Goal: Communication & Community: Ask a question

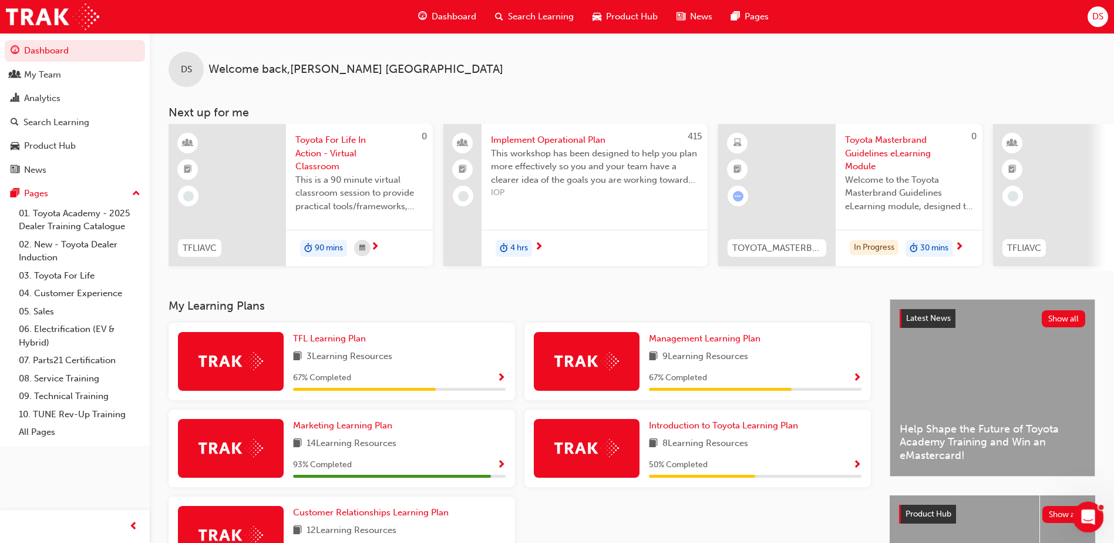
click at [1084, 513] on icon "Open Intercom Messenger" at bounding box center [1086, 515] width 19 height 19
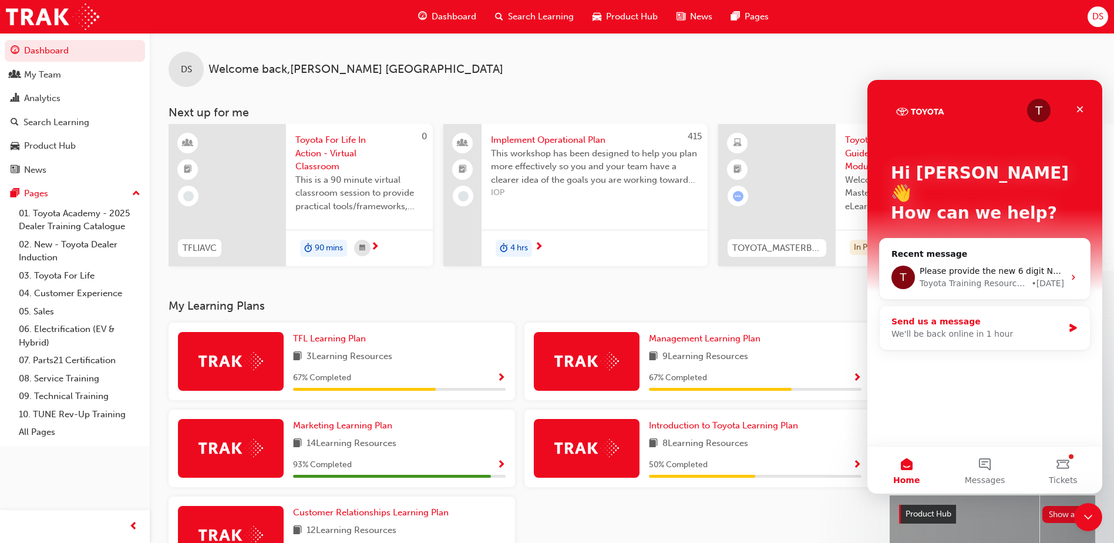
click at [954, 328] on div "We'll be back online in 1 hour" at bounding box center [978, 334] width 172 height 12
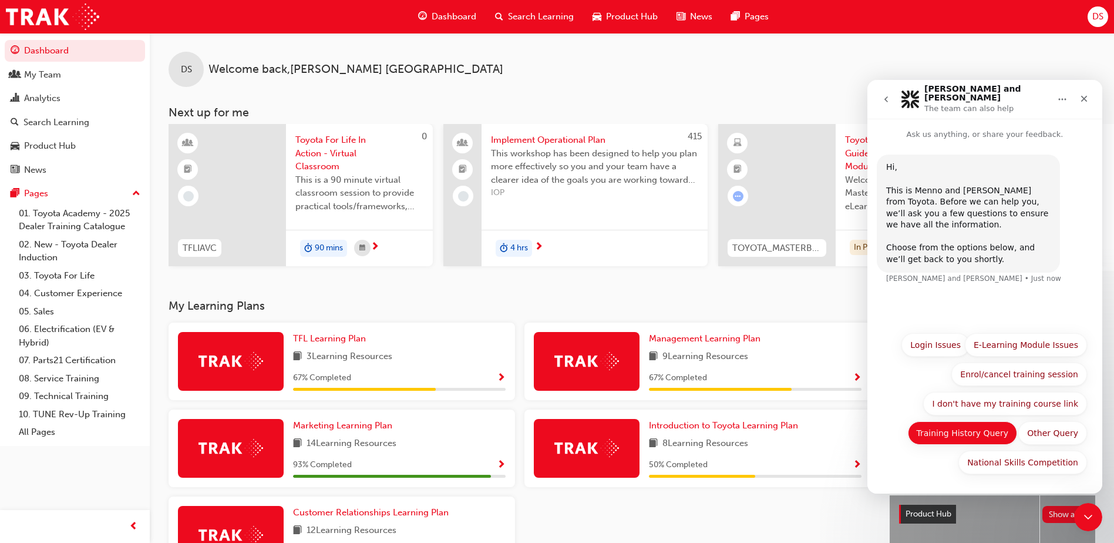
click at [990, 430] on button "Training History Query" at bounding box center [963, 432] width 110 height 23
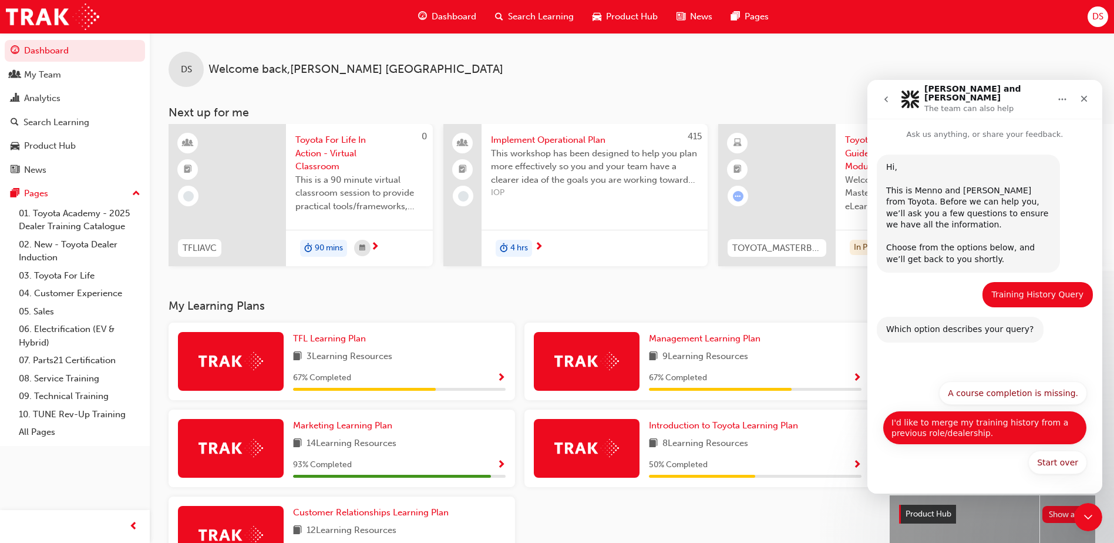
click at [1014, 426] on button "I'd like to merge my training history from a previous role/dealership." at bounding box center [985, 428] width 204 height 34
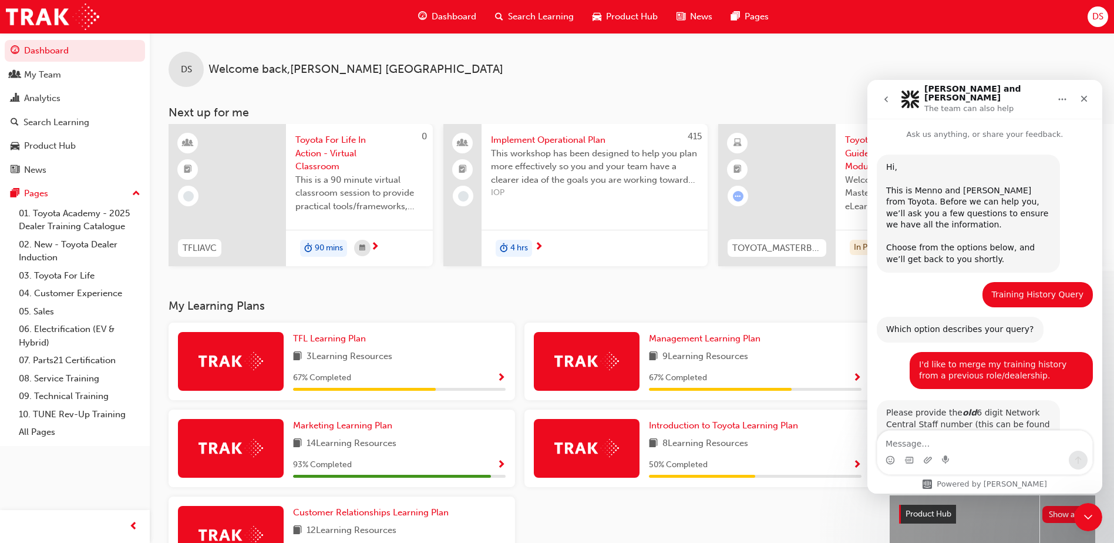
scroll to position [34, 0]
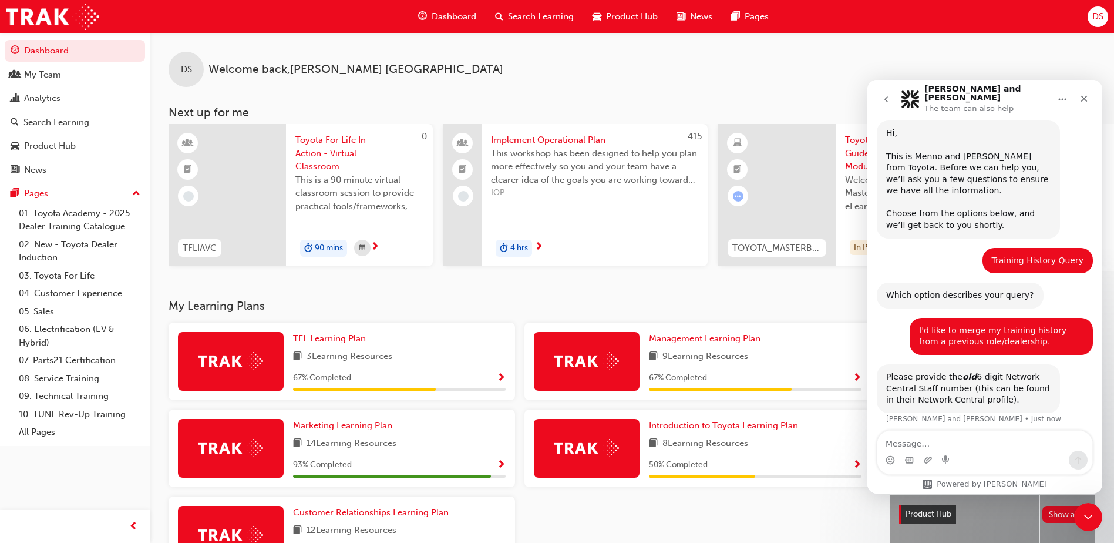
type textarea "I"
click at [922, 462] on div "Intercom messenger" at bounding box center [985, 460] width 215 height 19
click at [934, 463] on div "Intercom messenger" at bounding box center [985, 460] width 215 height 19
click at [931, 463] on div "Intercom messenger" at bounding box center [985, 460] width 215 height 19
click at [927, 461] on div "Intercom messenger" at bounding box center [985, 460] width 215 height 19
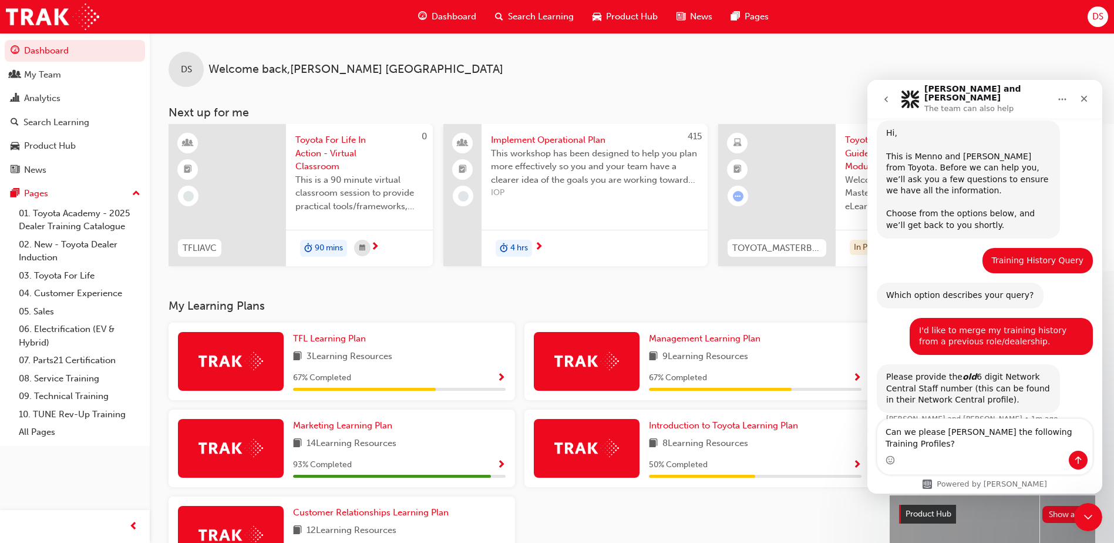
click at [919, 460] on div "Intercom messenger" at bounding box center [985, 460] width 215 height 19
click at [976, 466] on div "Intercom messenger" at bounding box center [985, 460] width 215 height 19
click at [1083, 445] on textarea "Can we please [PERSON_NAME] the following Training Profiles?" at bounding box center [985, 435] width 215 height 32
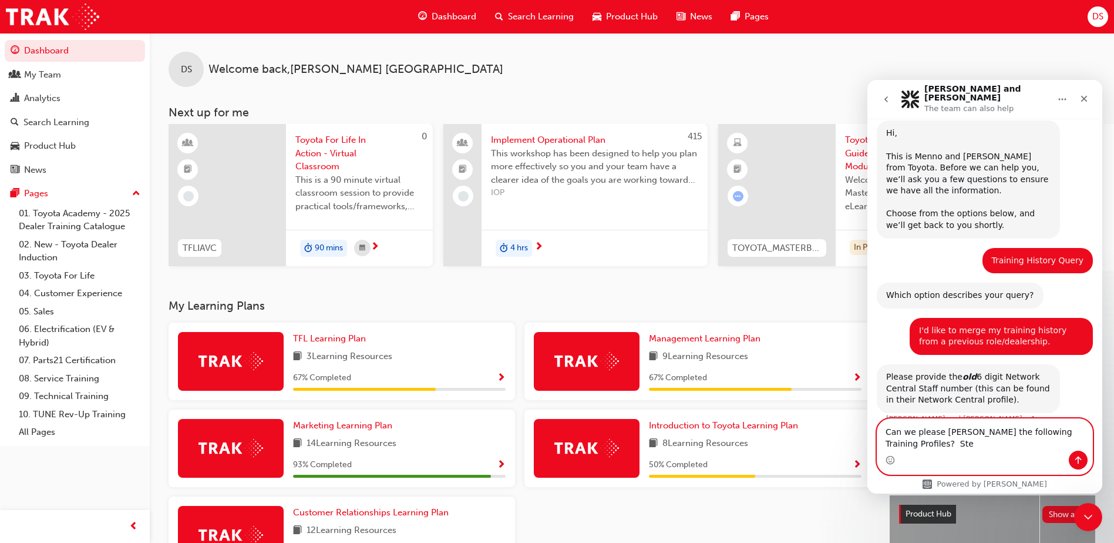
scroll to position [46, 0]
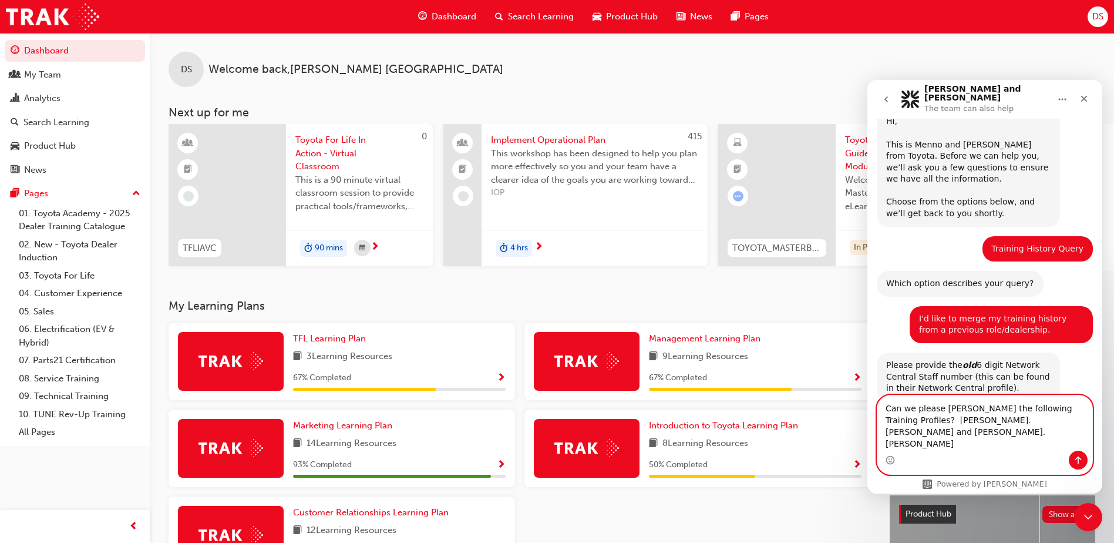
click at [949, 445] on textarea "Can we please [PERSON_NAME] the following Training Profiles? [PERSON_NAME].[PER…" at bounding box center [985, 422] width 215 height 55
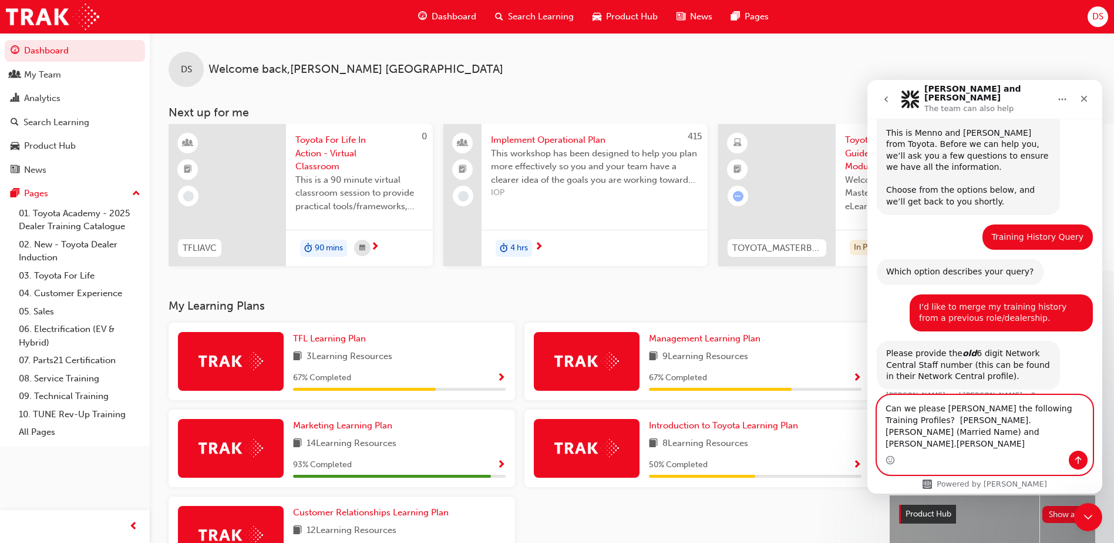
type textarea "Can we please [PERSON_NAME] the following Training Profiles? [PERSON_NAME].[PER…"
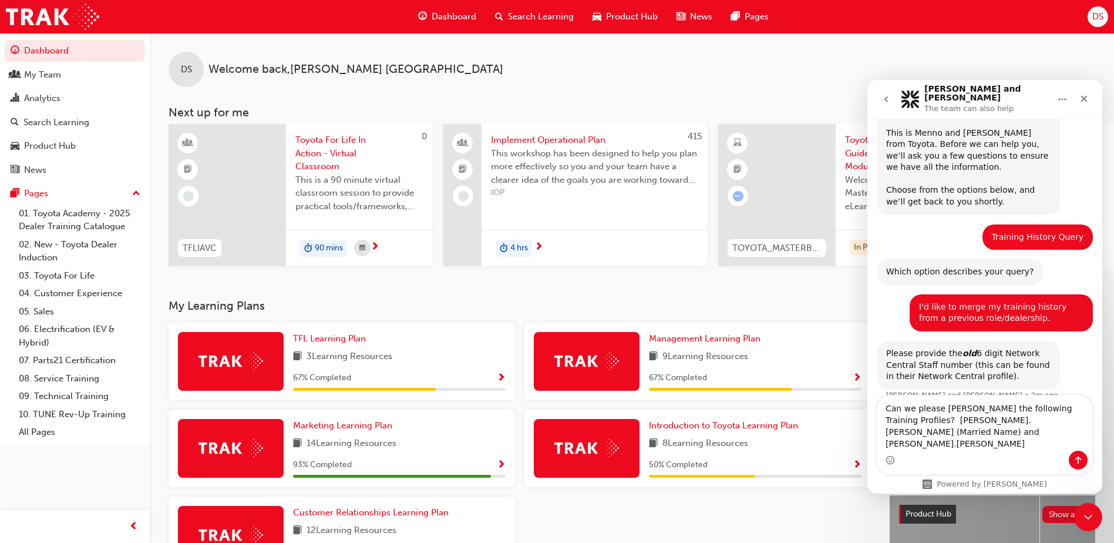
click at [999, 453] on div "Intercom messenger" at bounding box center [985, 460] width 215 height 19
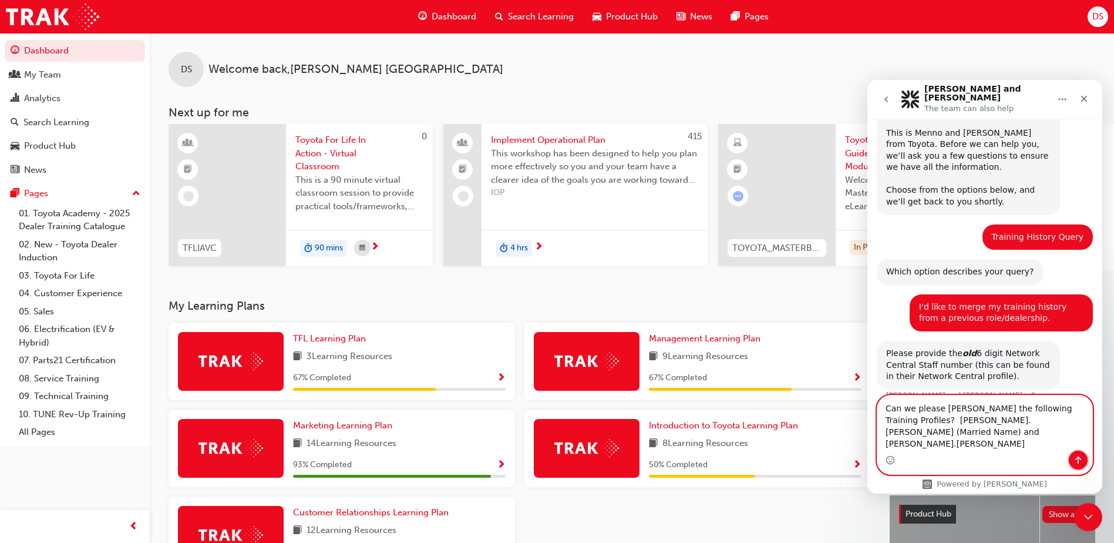
click at [1078, 458] on icon "Send a message…" at bounding box center [1078, 460] width 6 height 8
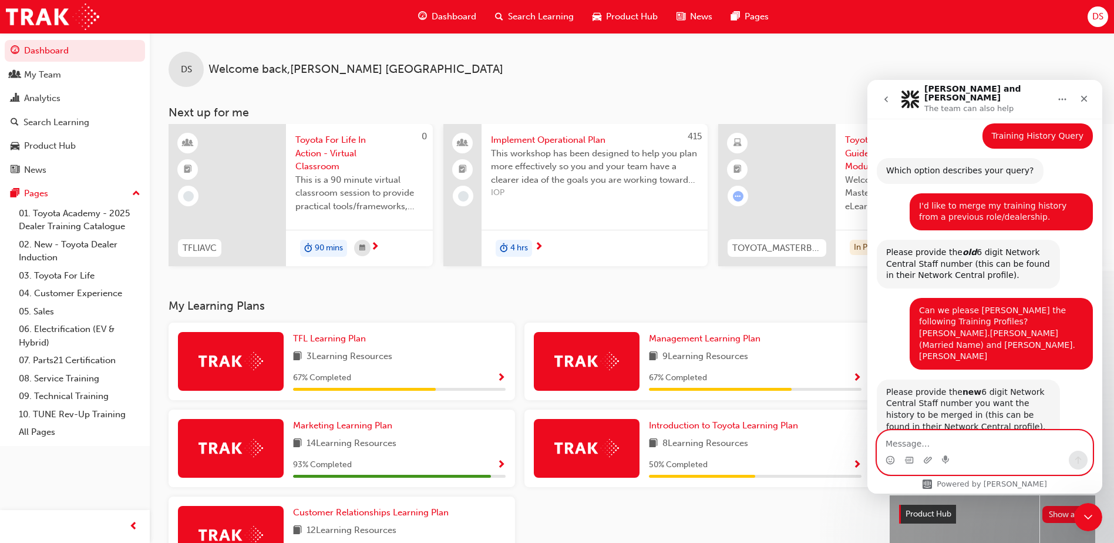
scroll to position [162, 0]
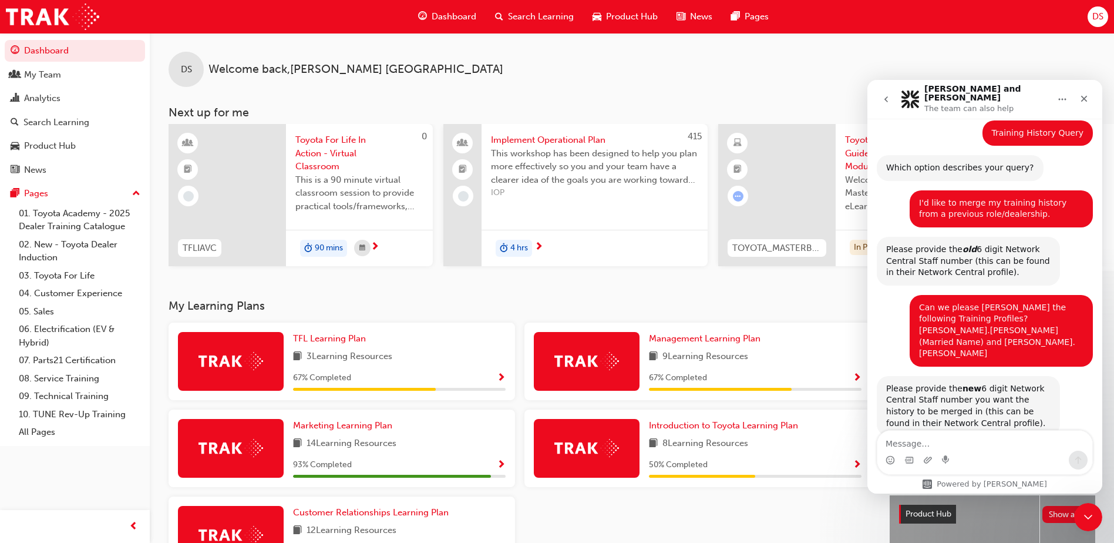
click at [951, 452] on div "Intercom messenger" at bounding box center [946, 460] width 9 height 19
click at [930, 445] on textarea "Message…" at bounding box center [985, 441] width 215 height 20
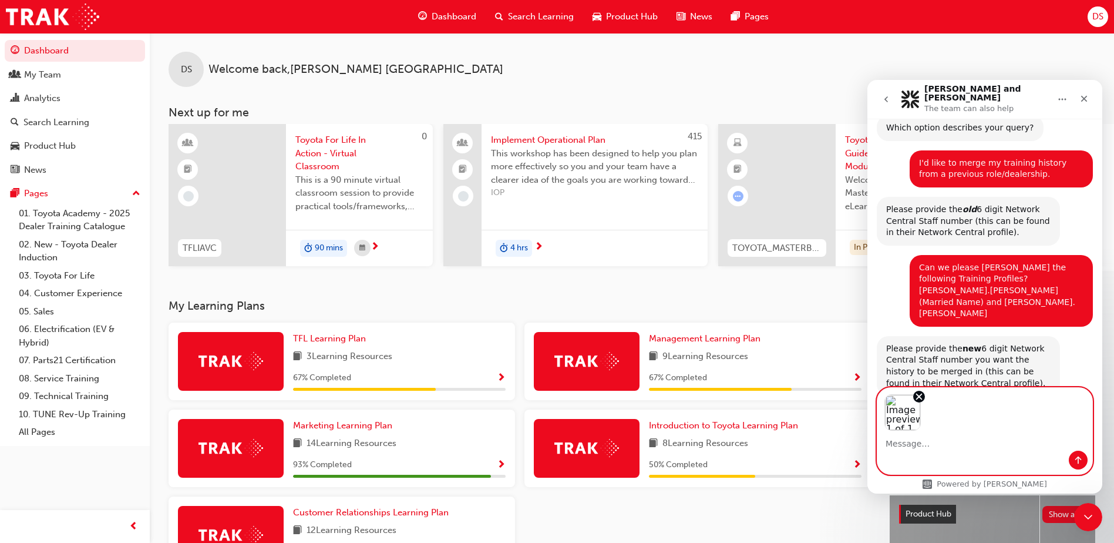
scroll to position [204, 0]
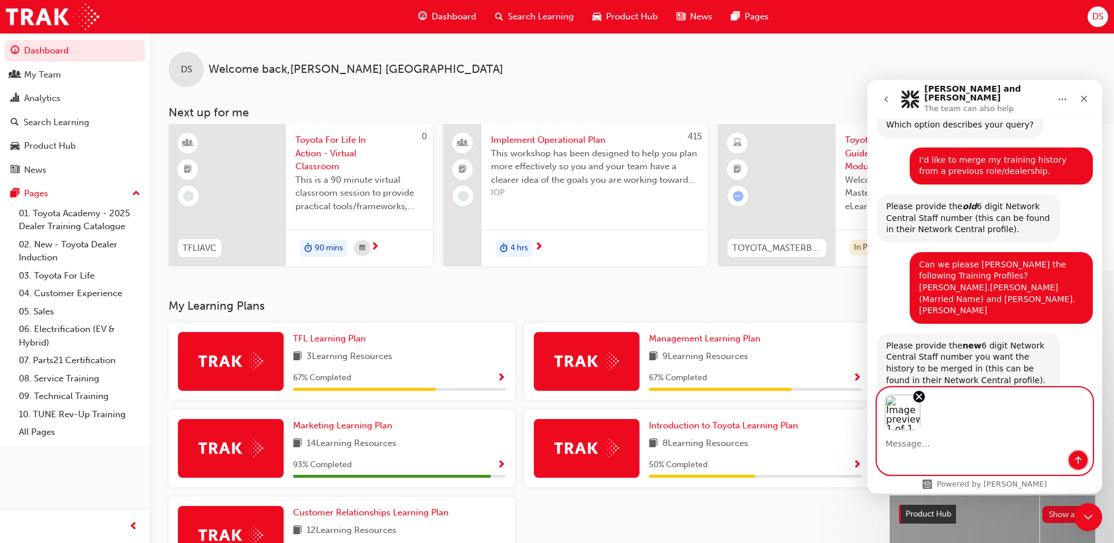
click at [1075, 457] on icon "Send a message…" at bounding box center [1078, 459] width 9 height 9
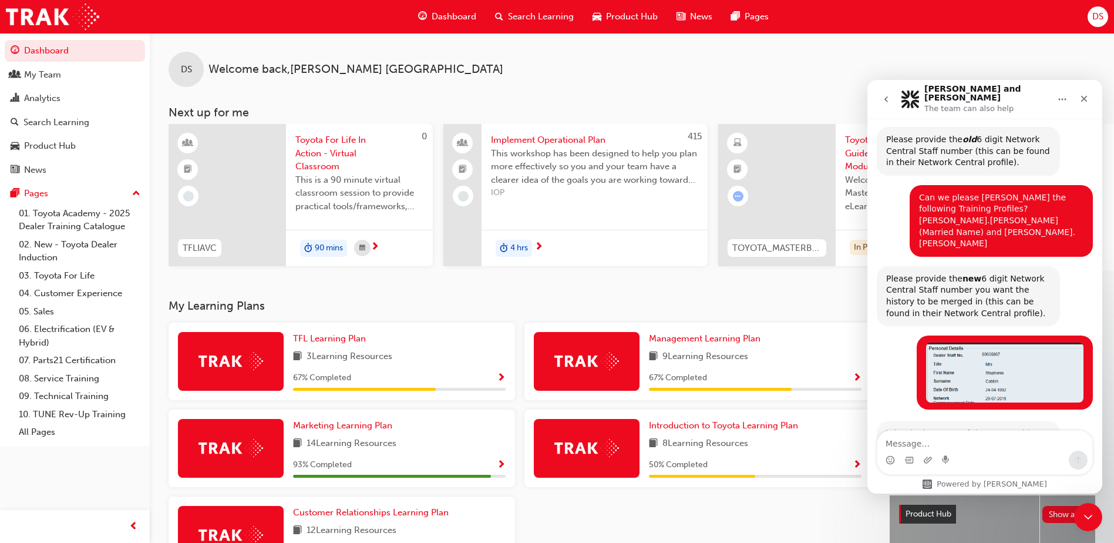
scroll to position [302, 0]
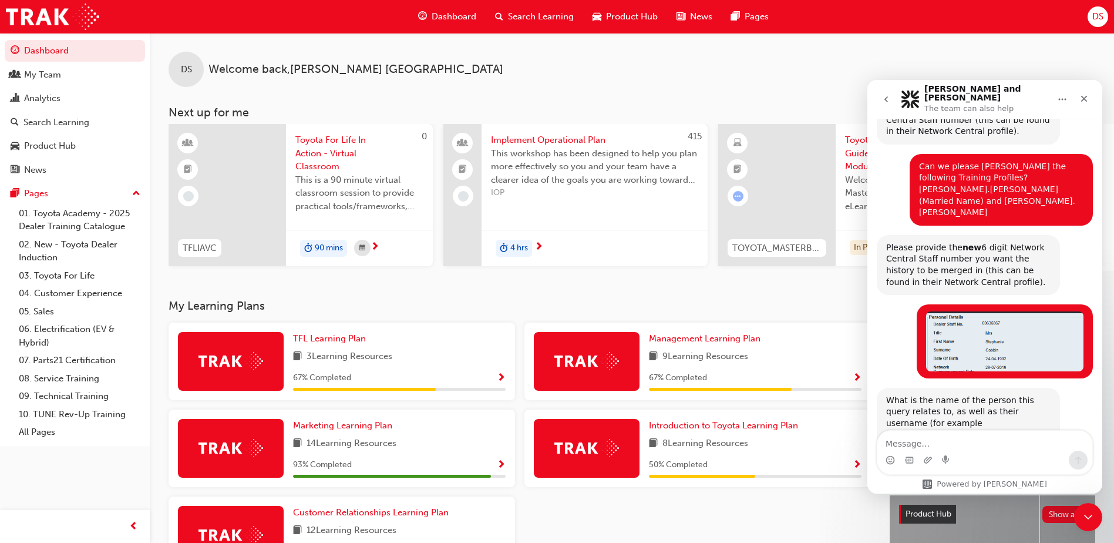
click at [917, 447] on textarea "Message…" at bounding box center [985, 441] width 215 height 20
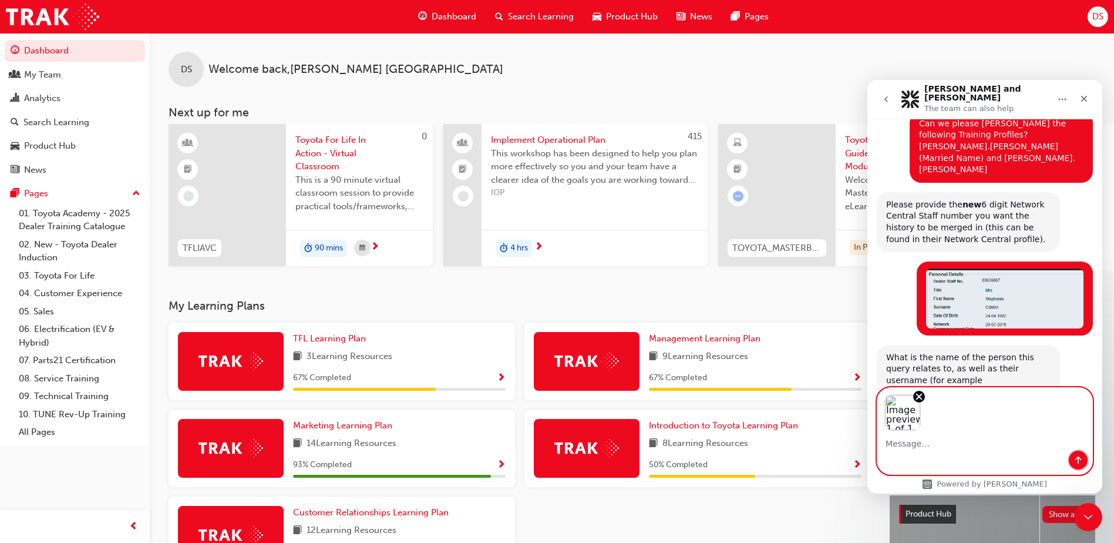
click at [1078, 462] on icon "Send a message…" at bounding box center [1078, 460] width 6 height 8
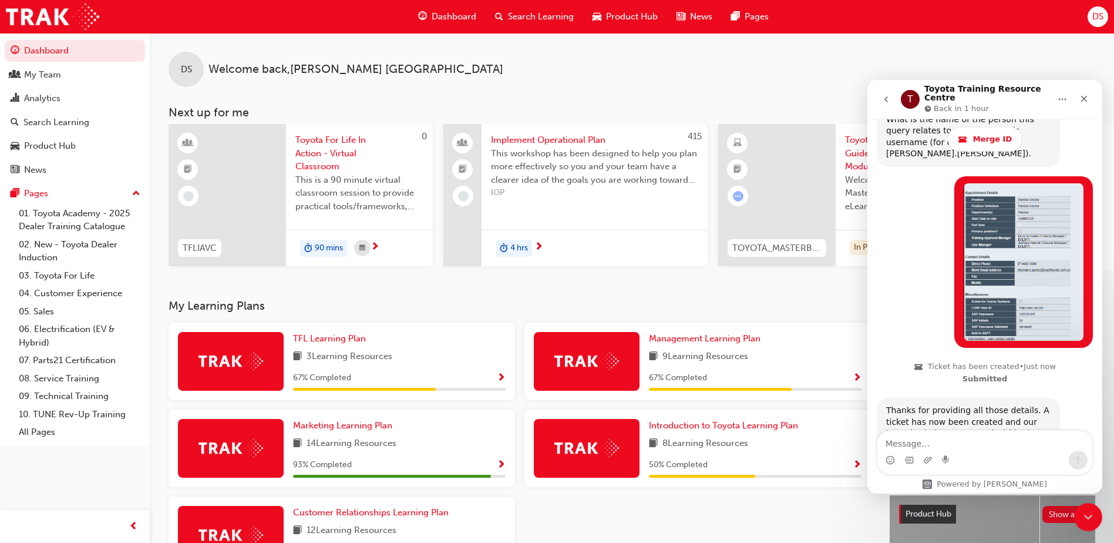
scroll to position [648, 0]
